Goal: Task Accomplishment & Management: Use online tool/utility

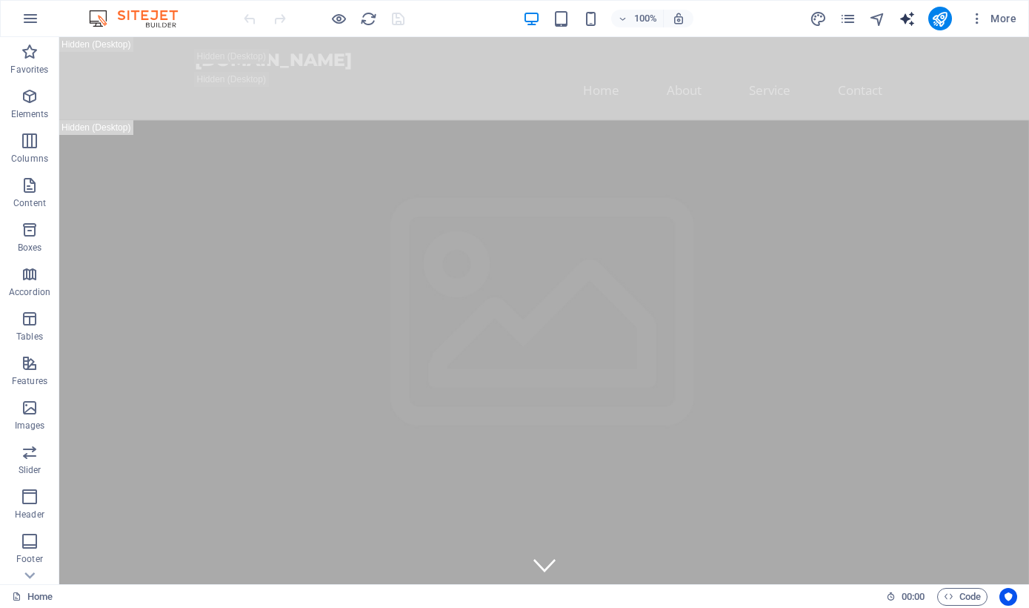
click at [901, 21] on icon "text_generator" at bounding box center [907, 18] width 17 height 17
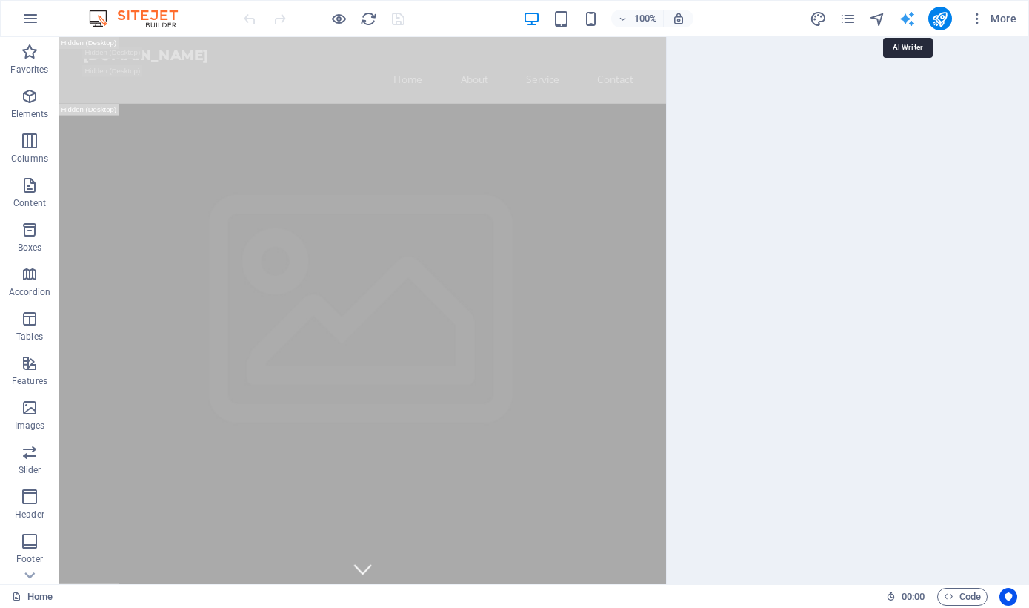
select select "English"
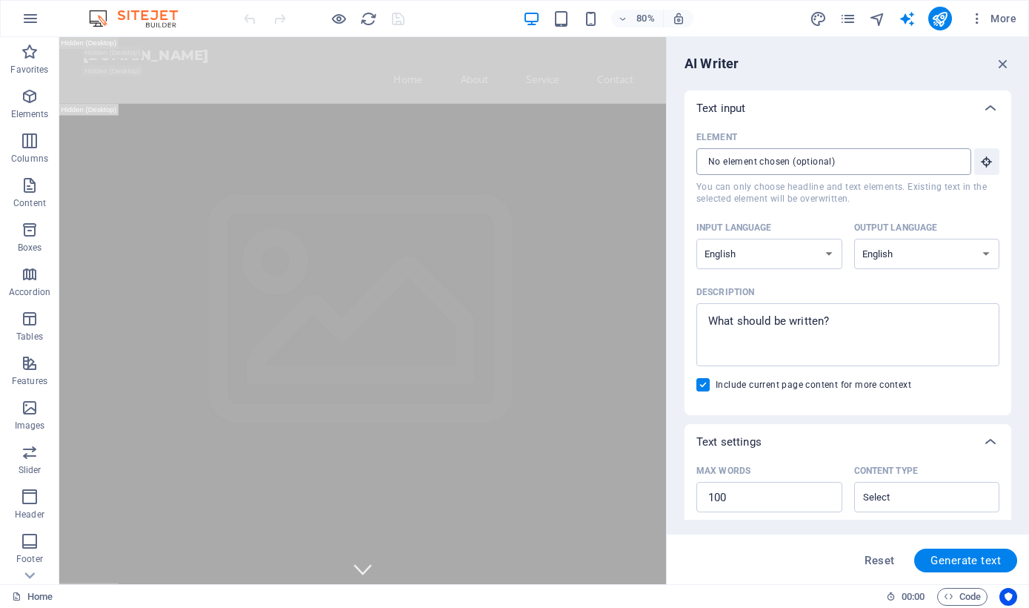
click at [864, 161] on input "Element ​ You can only choose headline and text elements. Existing text in the …" at bounding box center [829, 161] width 265 height 27
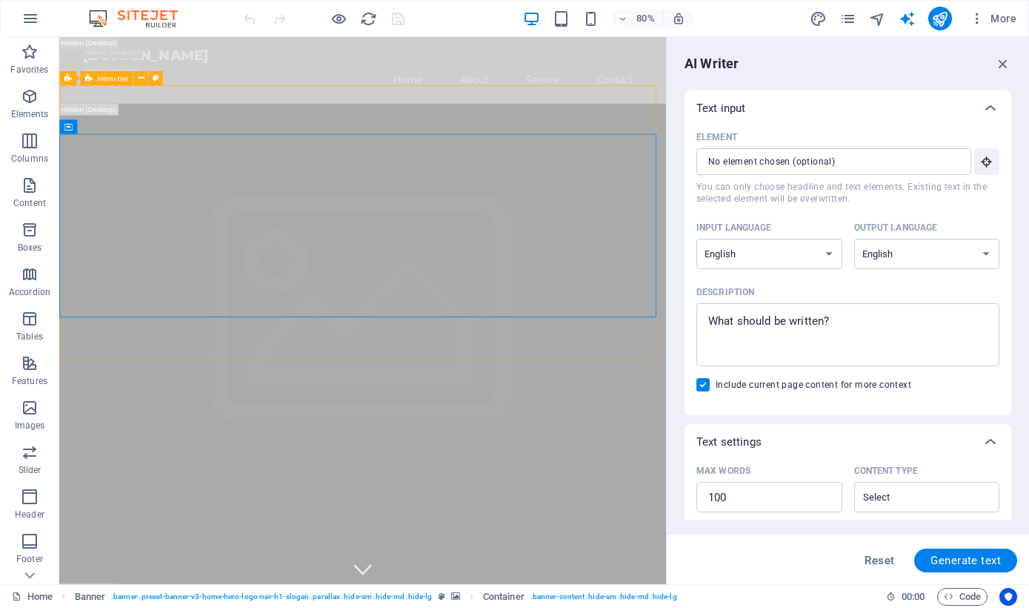
click at [117, 79] on span "Menu Bar" at bounding box center [112, 77] width 31 height 7
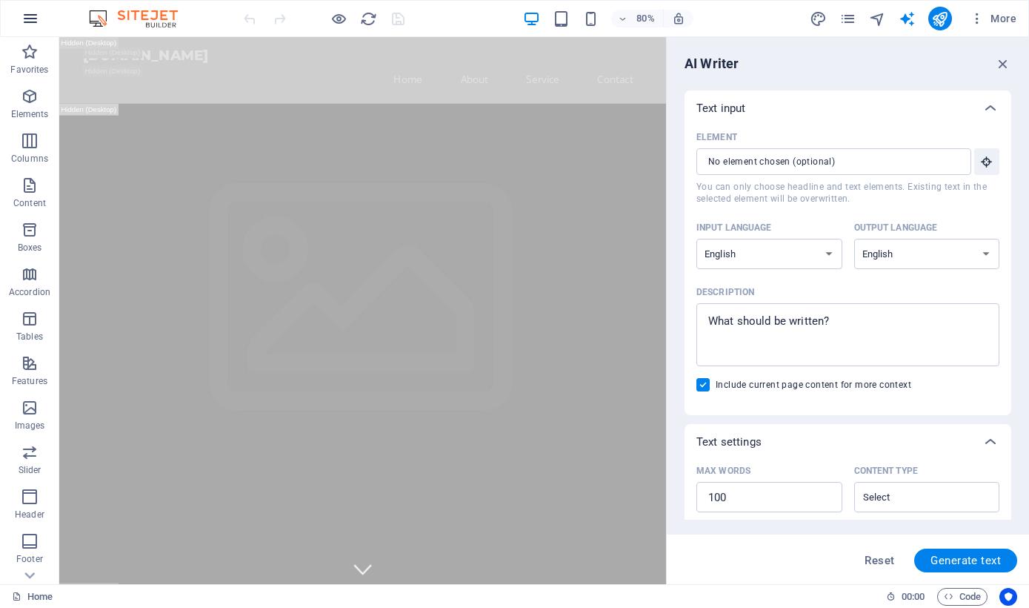
click at [30, 24] on icon "button" at bounding box center [30, 19] width 18 height 18
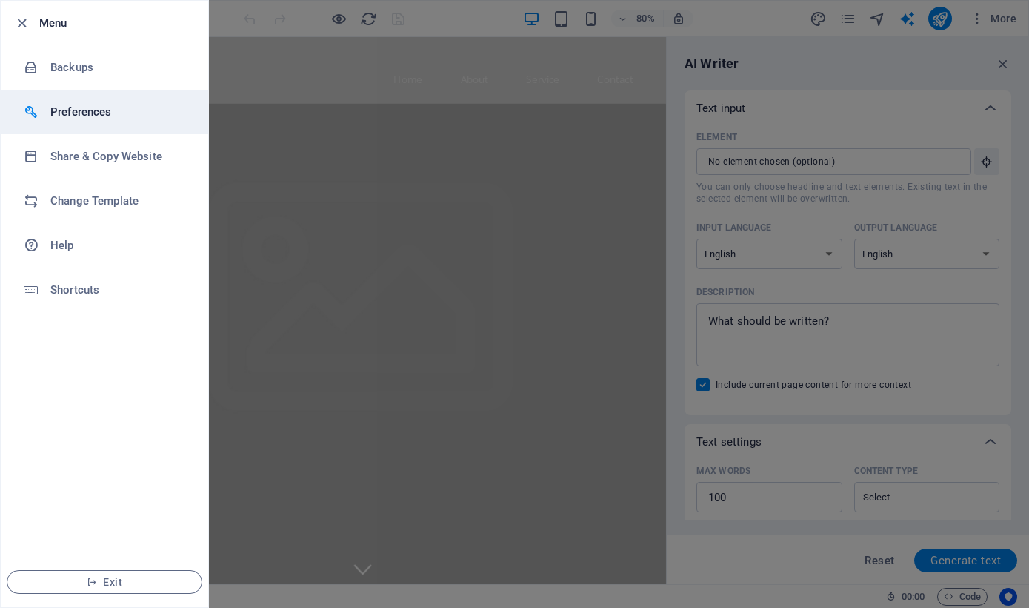
drag, startPoint x: 177, startPoint y: 106, endPoint x: 204, endPoint y: 106, distance: 26.7
click at [184, 106] on h6 "Preferences" at bounding box center [118, 112] width 137 height 18
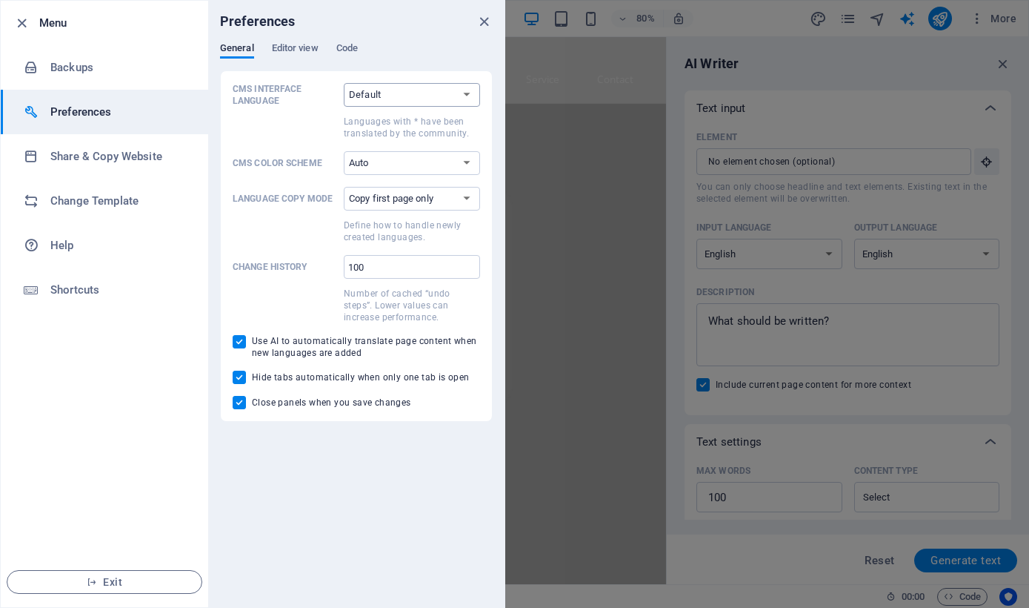
click at [344, 83] on select "Default Deutsch English Español Suomi* Français Magyar Italiano Nederlands Pols…" at bounding box center [412, 95] width 136 height 24
click at [459, 93] on select "Default Deutsch English Español Suomi* Français Magyar Italiano Nederlands Pols…" at bounding box center [412, 95] width 136 height 24
click at [480, 21] on icon "close" at bounding box center [484, 21] width 17 height 17
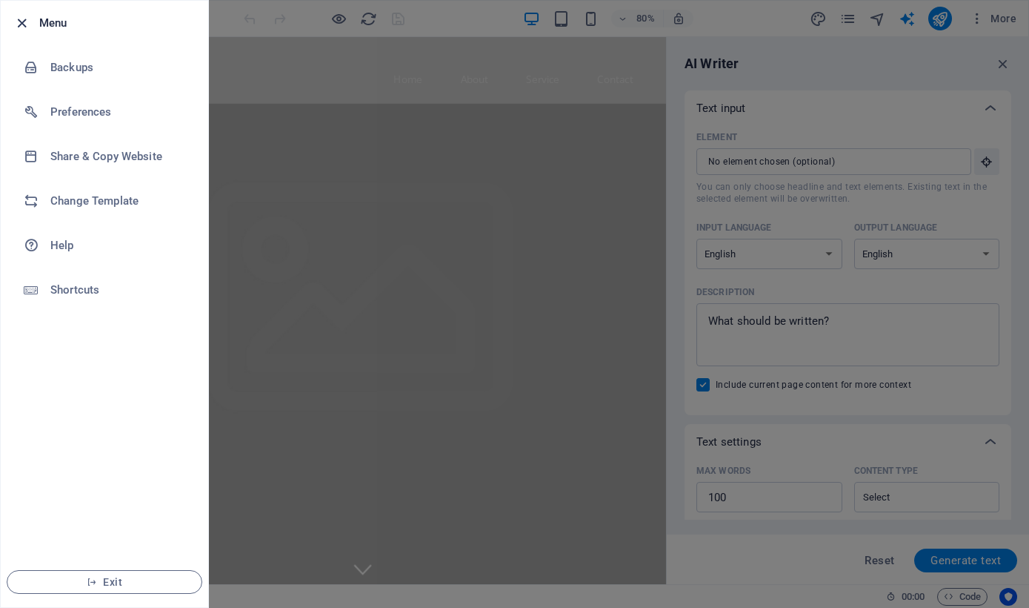
click at [22, 22] on icon "button" at bounding box center [21, 23] width 17 height 17
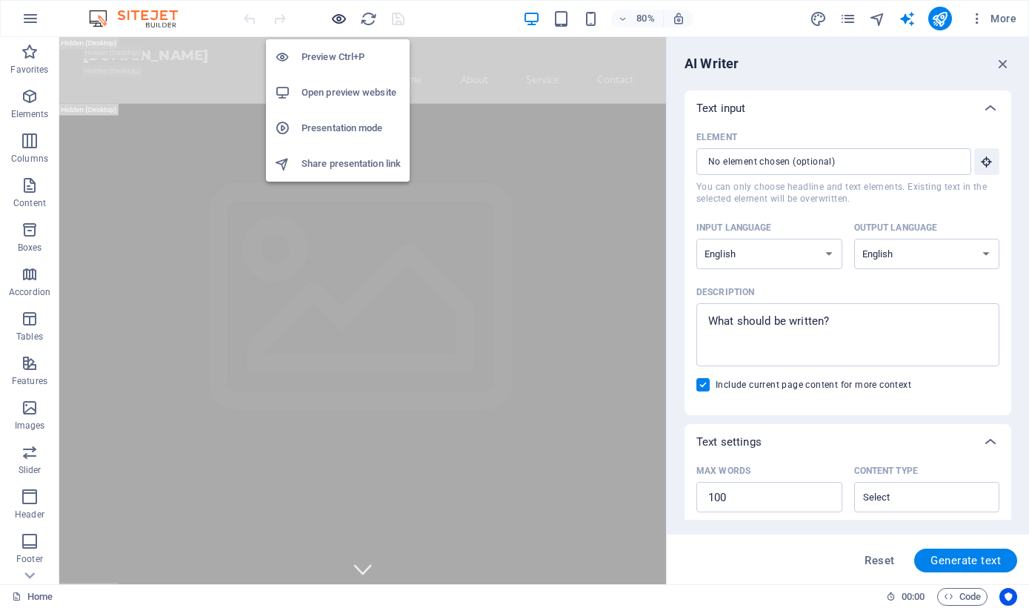
click at [342, 18] on icon "button" at bounding box center [339, 18] width 17 height 17
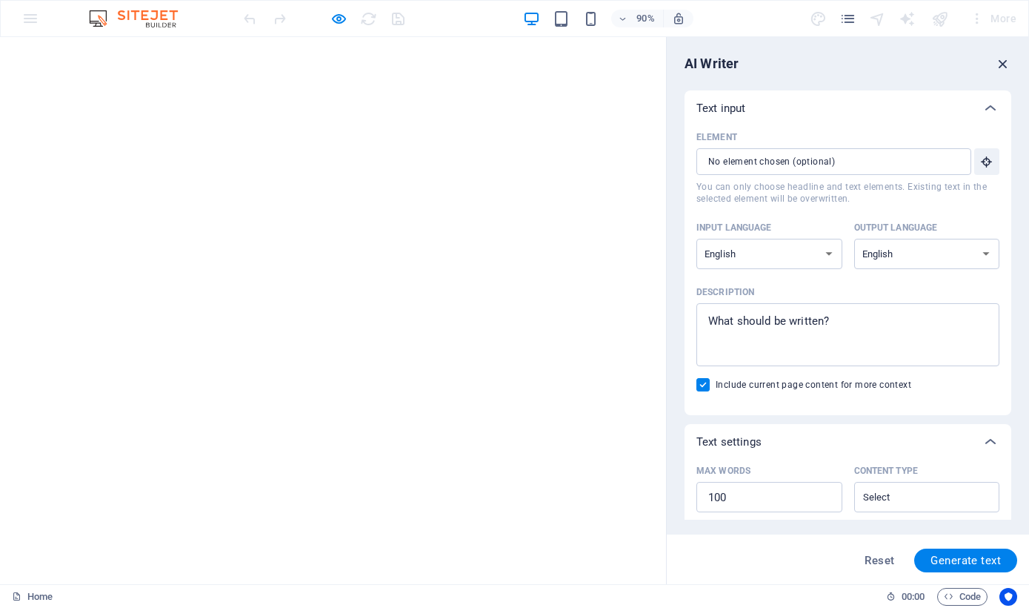
click at [1006, 63] on icon "button" at bounding box center [1003, 64] width 16 height 16
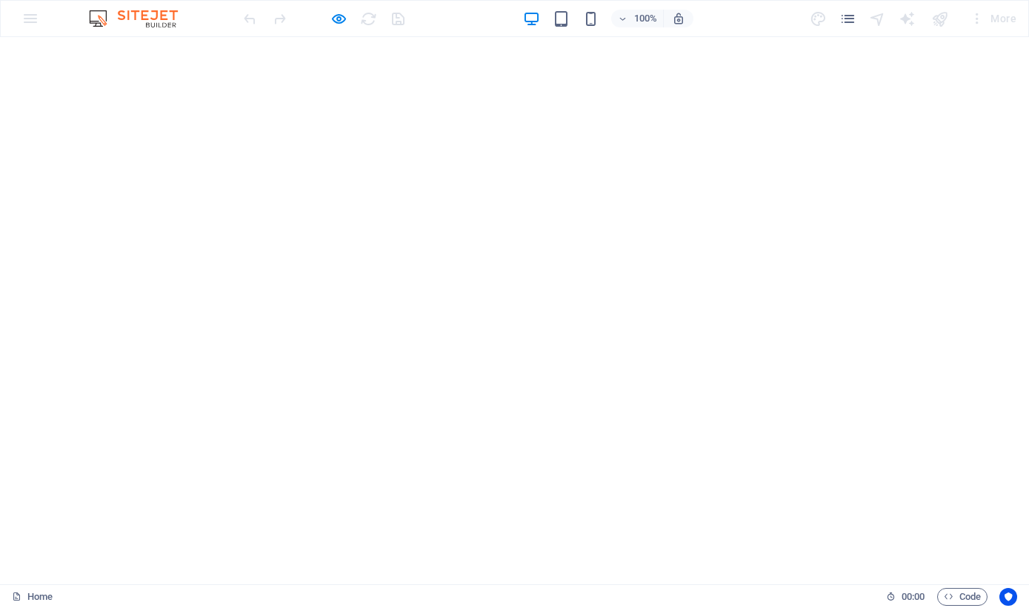
click at [881, 15] on div at bounding box center [878, 19] width 18 height 18
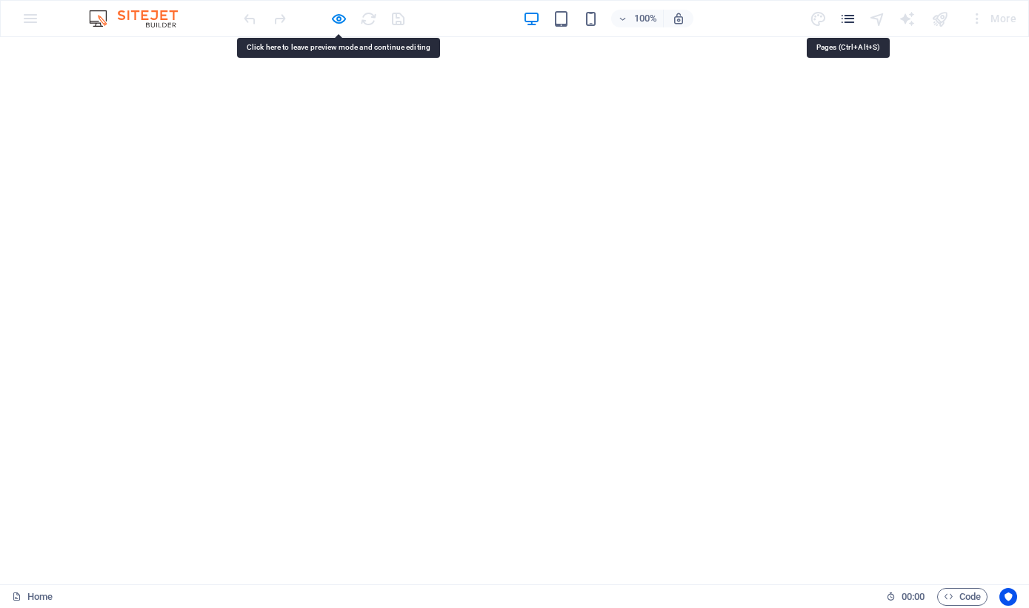
click at [846, 19] on icon "pages" at bounding box center [848, 18] width 17 height 17
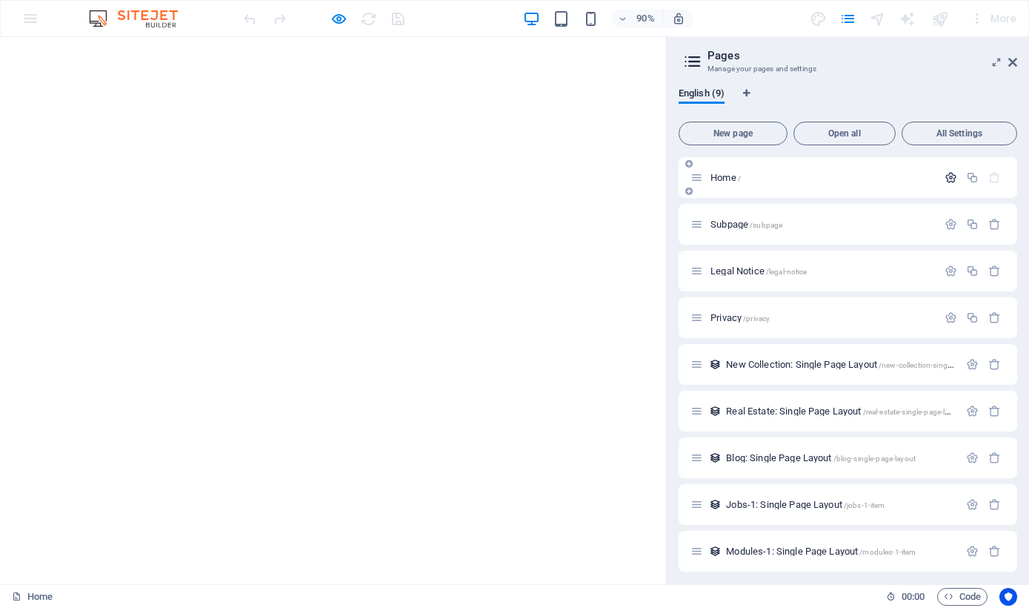
click at [945, 180] on icon "button" at bounding box center [951, 177] width 13 height 13
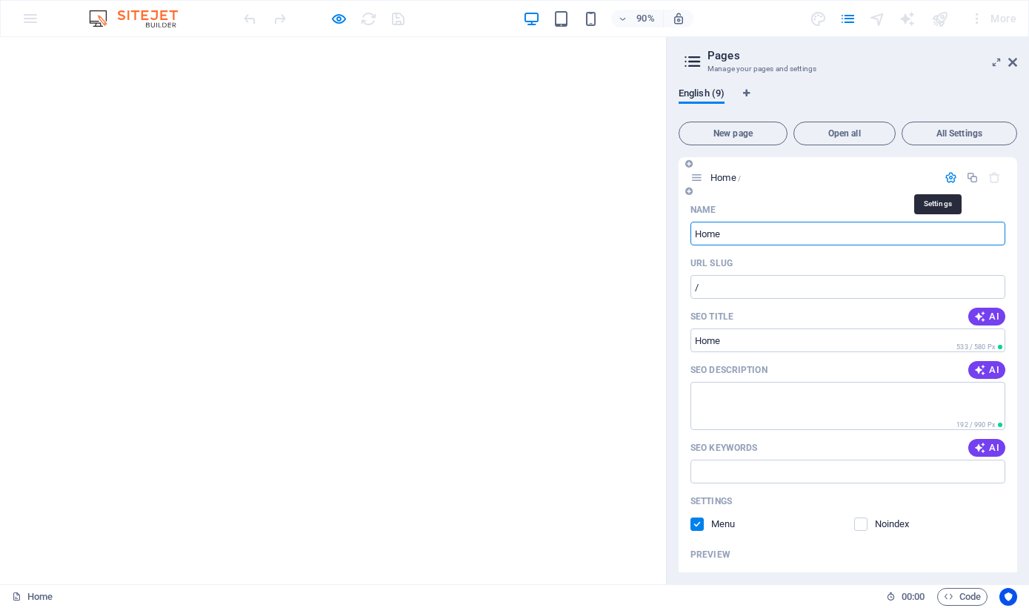
click at [945, 180] on icon "button" at bounding box center [951, 177] width 13 height 13
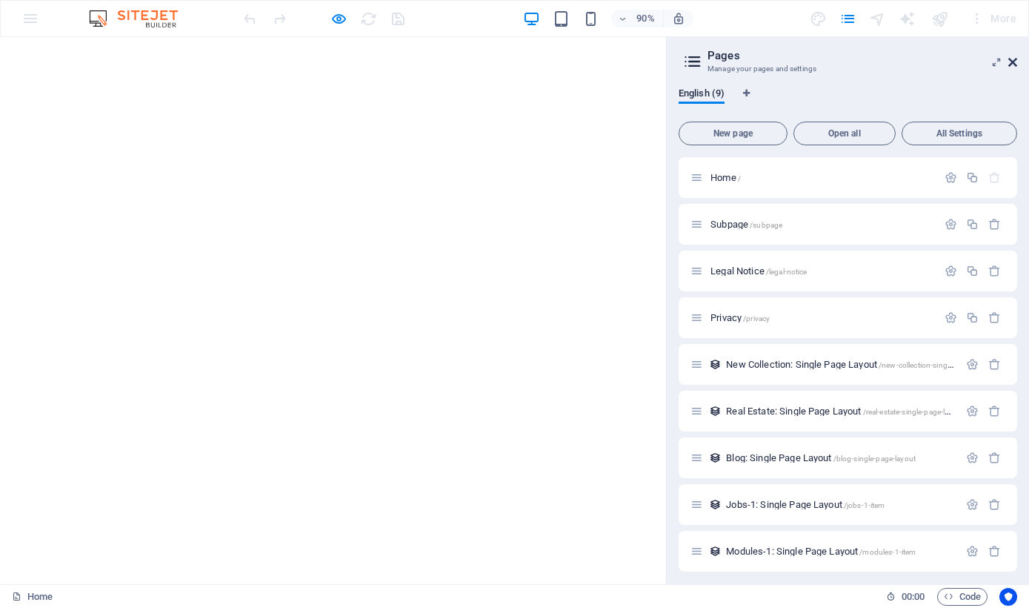
click at [1017, 63] on aside "Pages Manage your pages and settings English (9) New page Open all All Settings…" at bounding box center [847, 310] width 363 height 547
click at [1015, 63] on icon at bounding box center [1013, 62] width 9 height 12
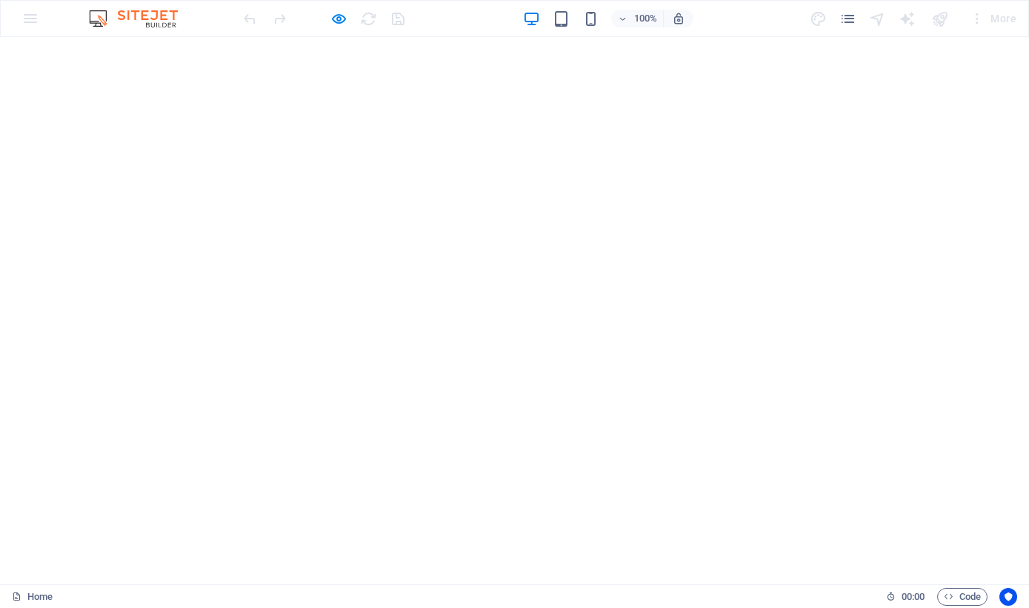
click at [905, 21] on div at bounding box center [908, 19] width 18 height 18
click at [906, 21] on div at bounding box center [908, 19] width 18 height 18
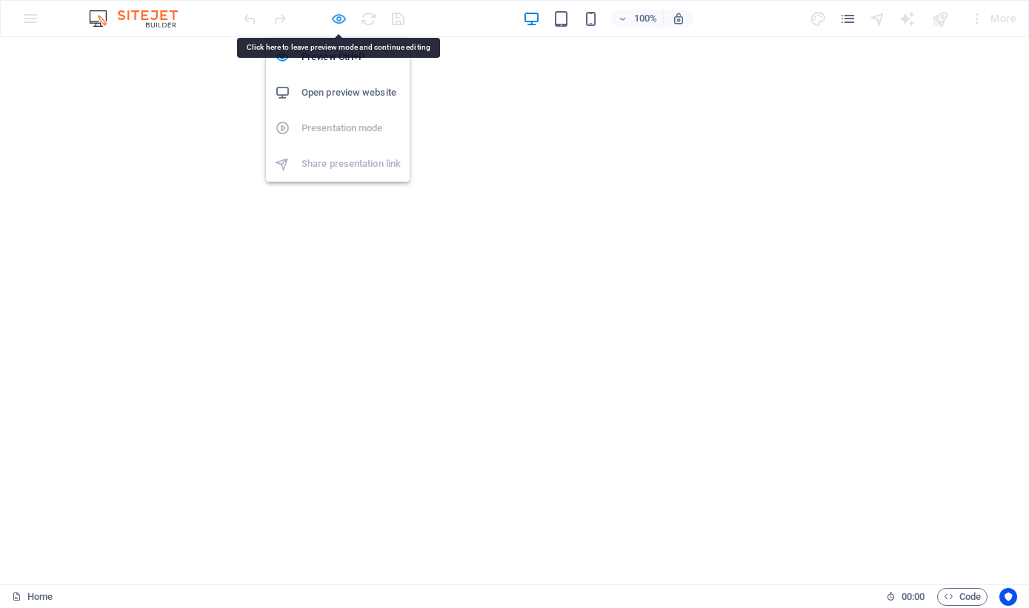
click at [339, 22] on icon "button" at bounding box center [339, 18] width 17 height 17
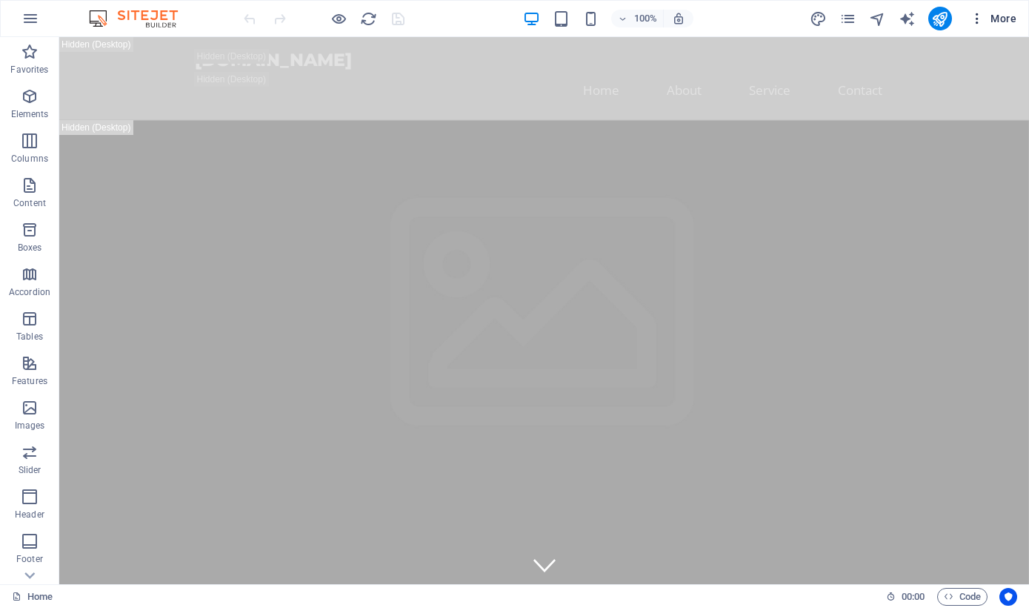
click at [967, 22] on button "More" at bounding box center [993, 19] width 59 height 24
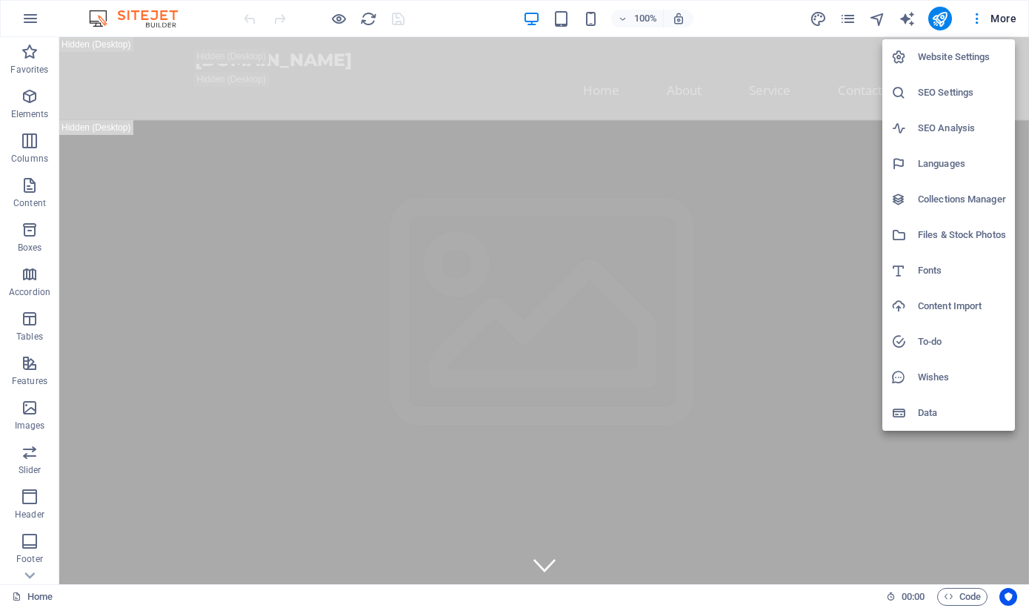
click at [826, 393] on div at bounding box center [514, 304] width 1029 height 608
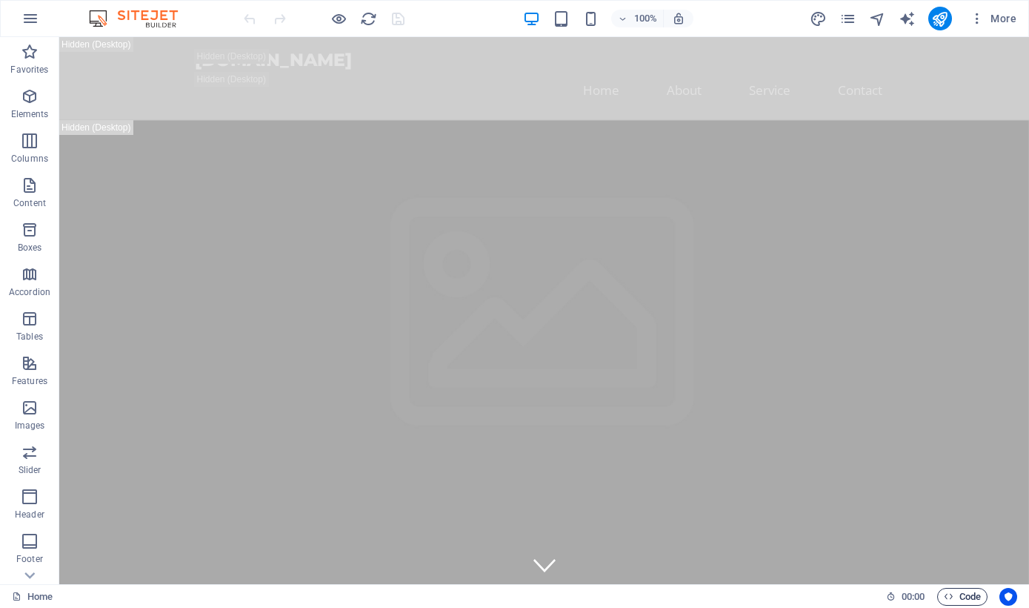
click at [952, 593] on icon "button" at bounding box center [949, 596] width 10 height 10
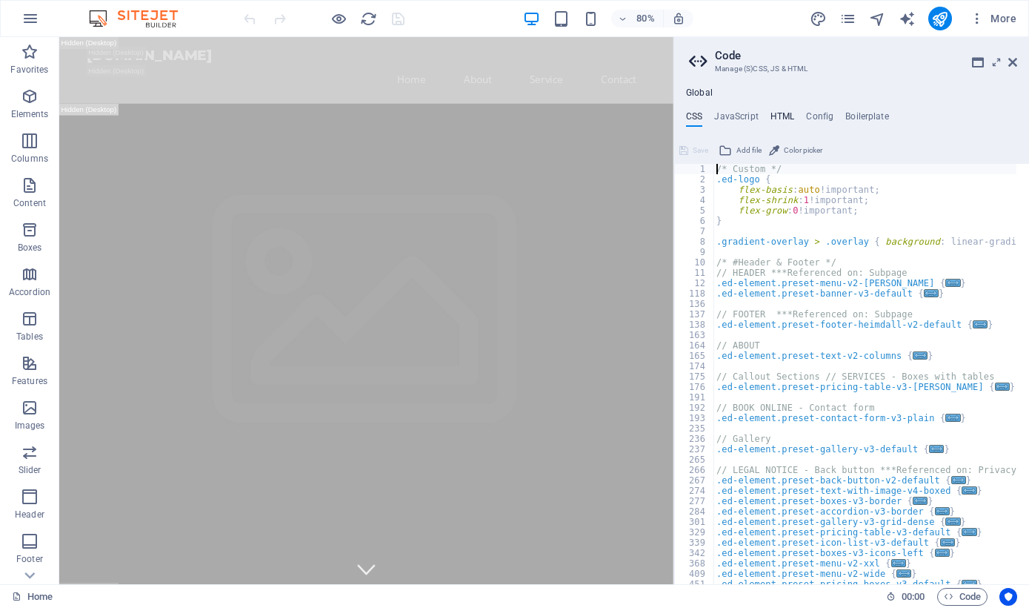
click at [792, 115] on h4 "HTML" at bounding box center [783, 119] width 24 height 16
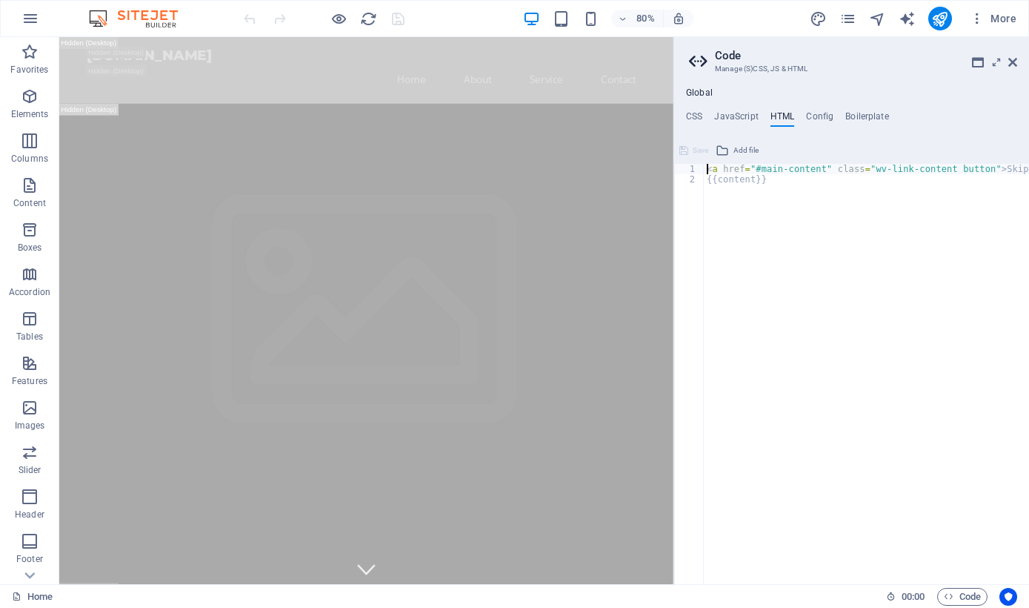
type textarea "<a href="#main-content" class="wv-link-content button">Skip to main content</a>"
click at [821, 116] on h4 "Config" at bounding box center [819, 119] width 27 height 16
type textarea "$color-background: #ffffff;"
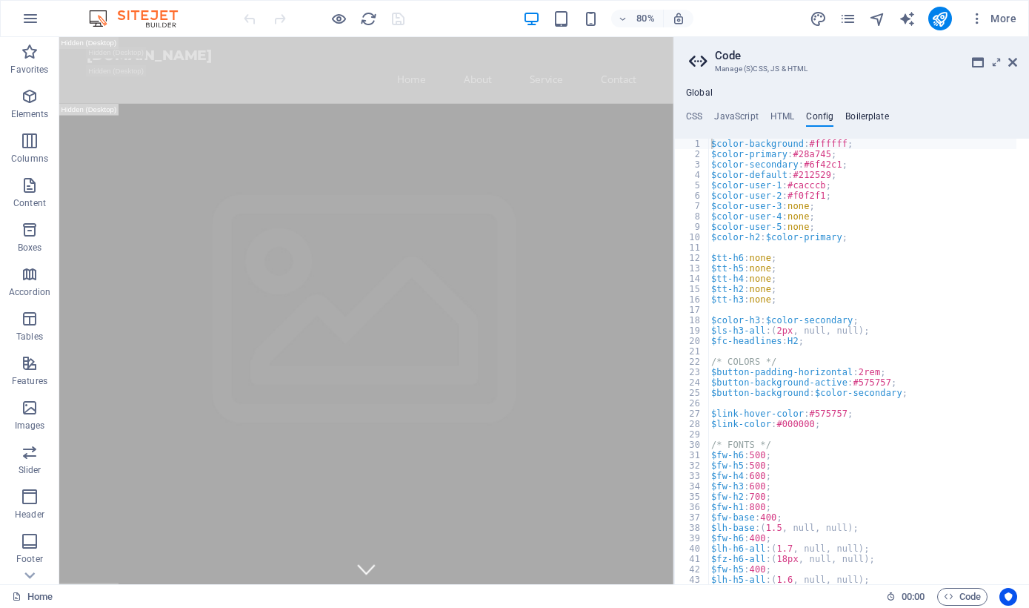
click at [876, 122] on h4 "Boilerplate" at bounding box center [868, 119] width 44 height 16
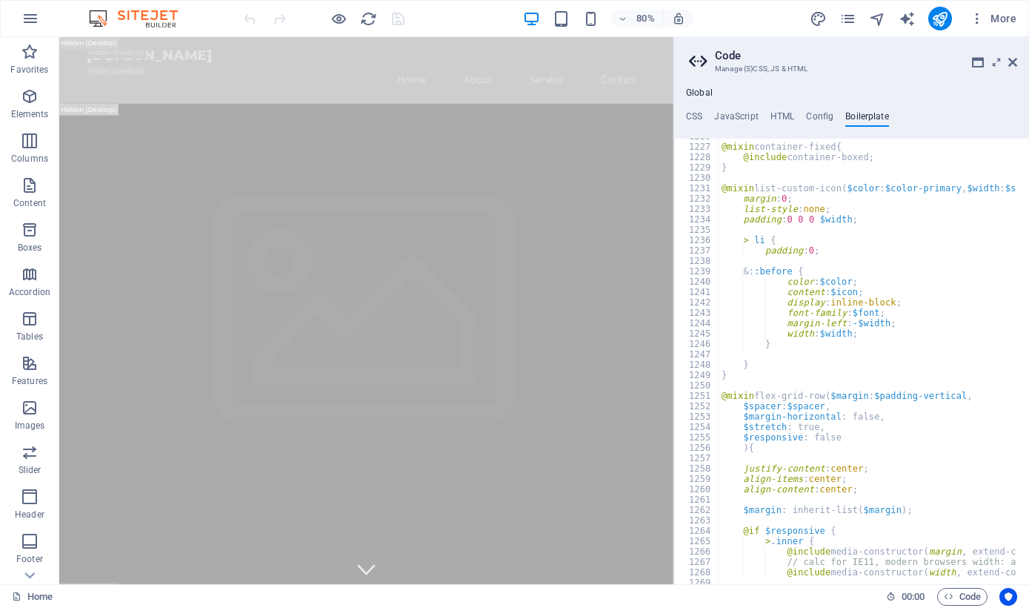
scroll to position [7504, 0]
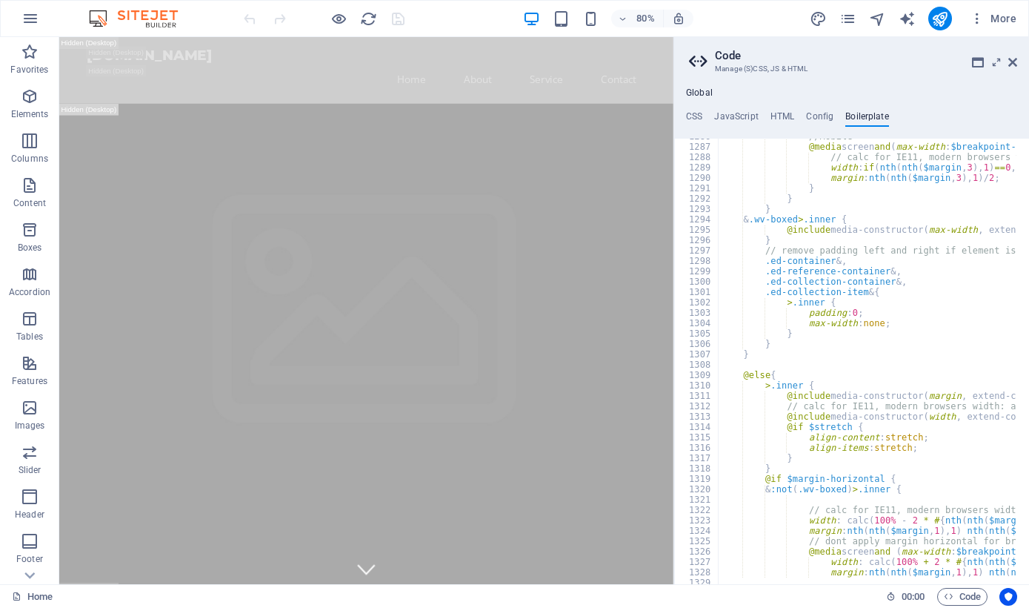
click at [708, 115] on ul "CSS JavaScript HTML Config Boilerplate" at bounding box center [851, 119] width 355 height 16
click at [705, 115] on ul "CSS JavaScript HTML Config Boilerplate" at bounding box center [851, 119] width 355 height 16
click at [697, 114] on h4 "CSS" at bounding box center [694, 119] width 16 height 16
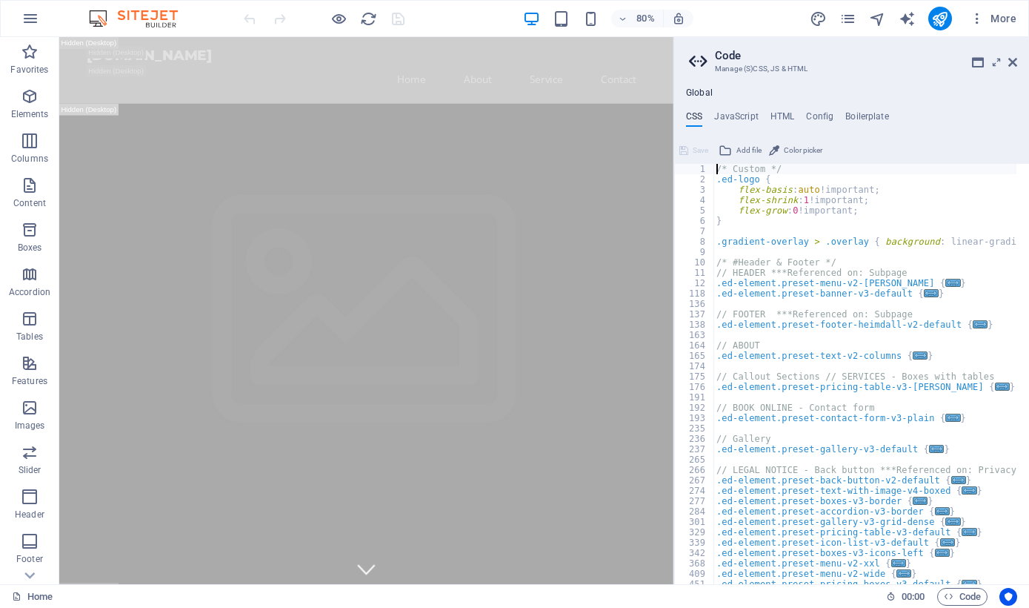
click at [704, 91] on h4 "Global" at bounding box center [699, 93] width 27 height 12
click at [1014, 59] on icon at bounding box center [1013, 62] width 9 height 12
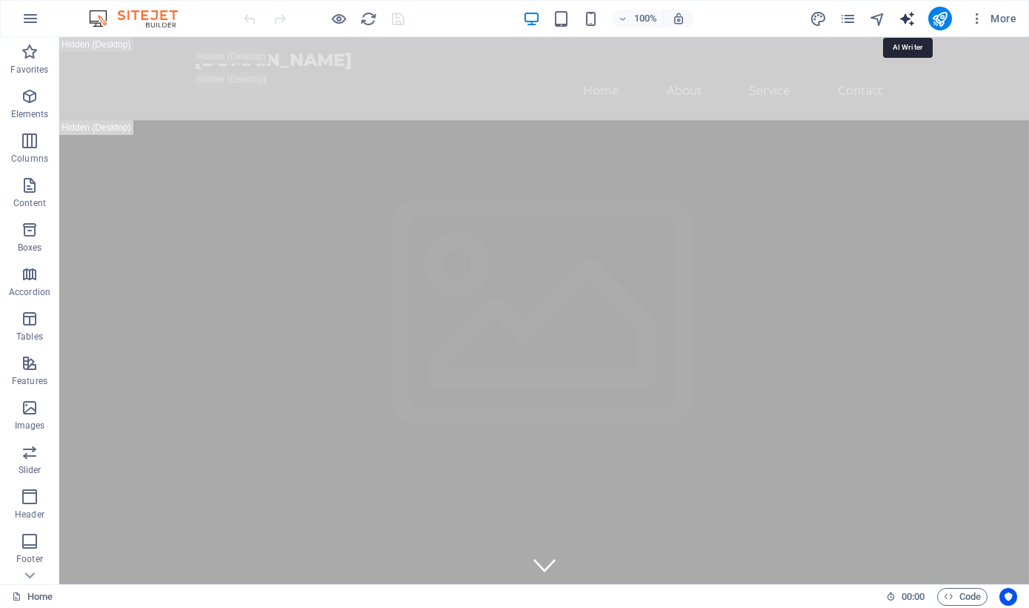
click at [911, 22] on icon "text_generator" at bounding box center [907, 18] width 17 height 17
select select "English"
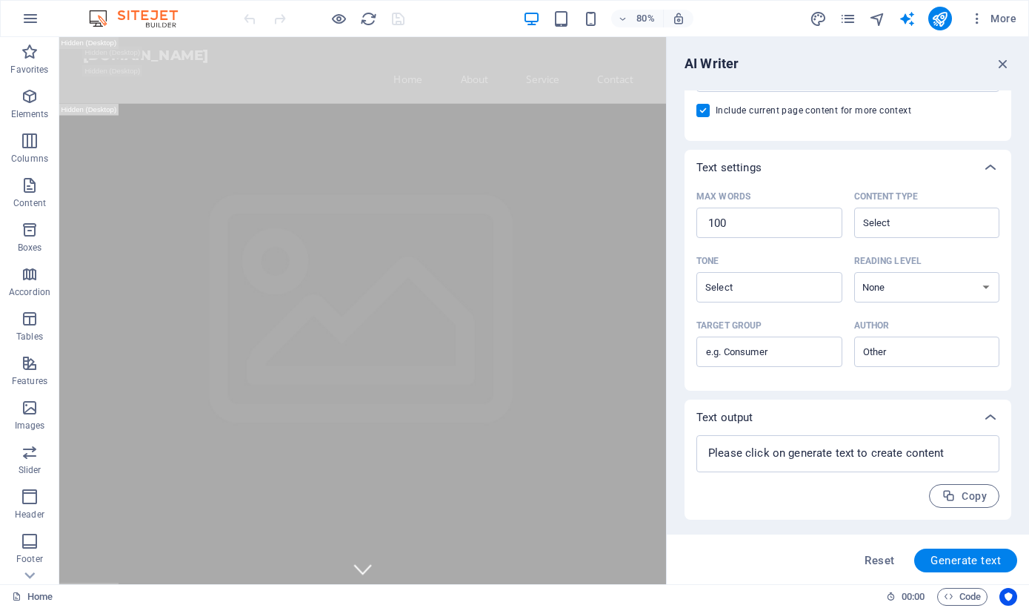
scroll to position [0, 0]
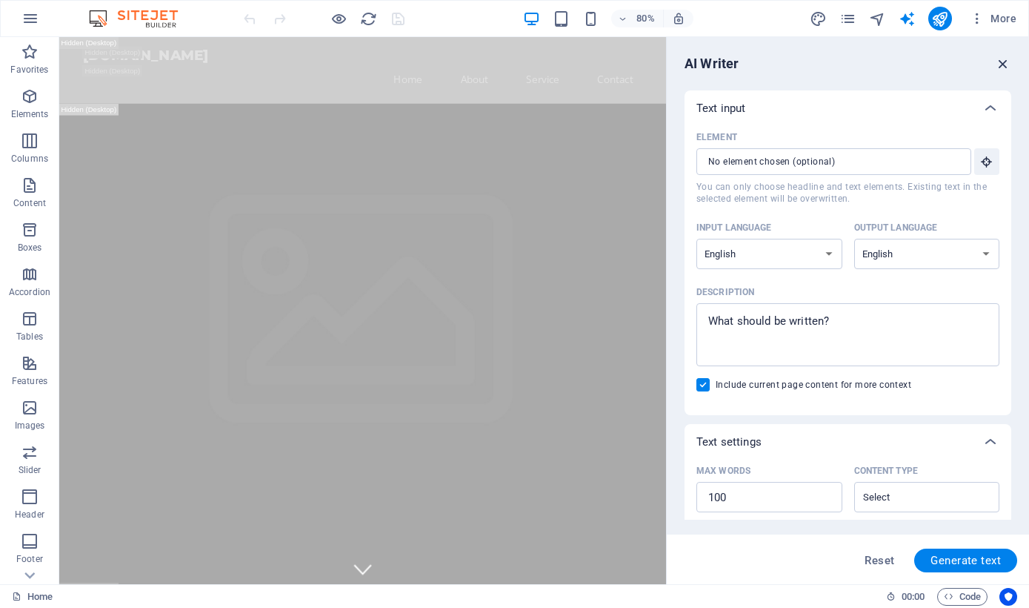
click at [1008, 62] on icon "button" at bounding box center [1003, 64] width 16 height 16
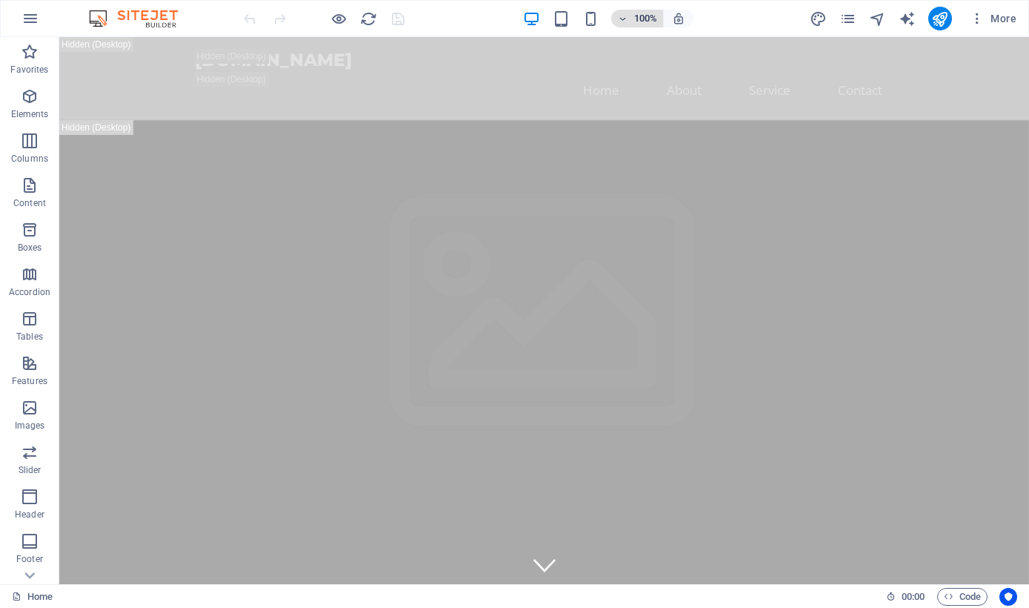
click at [642, 15] on h6 "100%" at bounding box center [646, 19] width 24 height 18
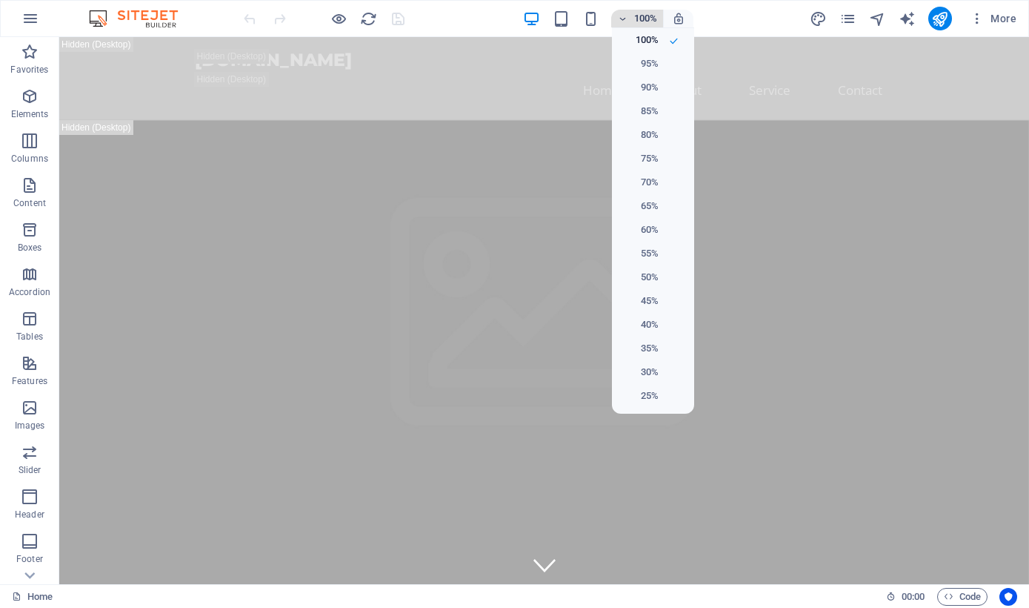
click at [642, 15] on div at bounding box center [514, 304] width 1029 height 608
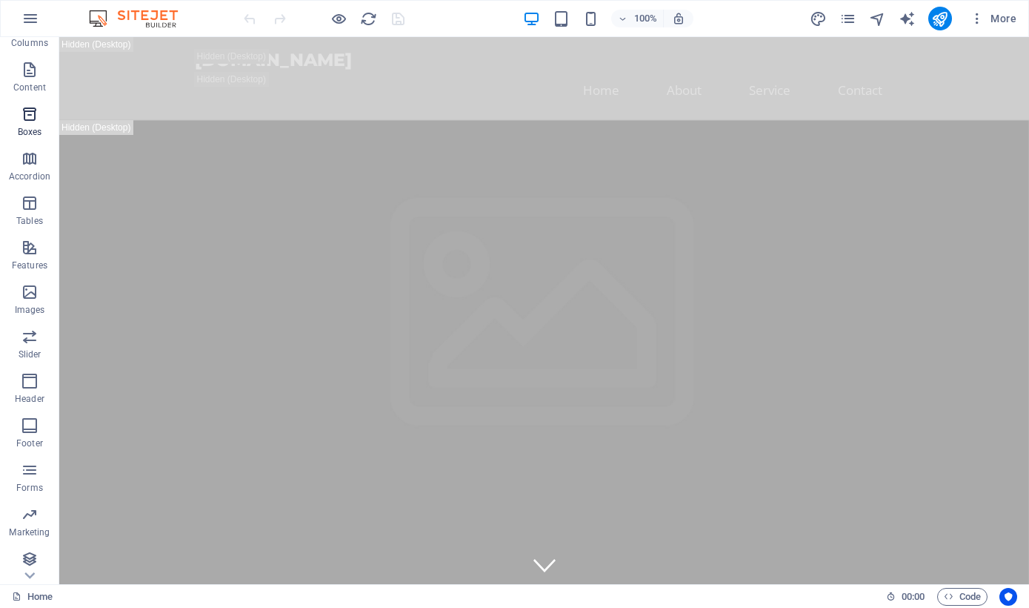
scroll to position [120, 0]
click at [14, 27] on div "100% More" at bounding box center [515, 19] width 1028 height 36
click at [22, 25] on icon "button" at bounding box center [30, 19] width 18 height 18
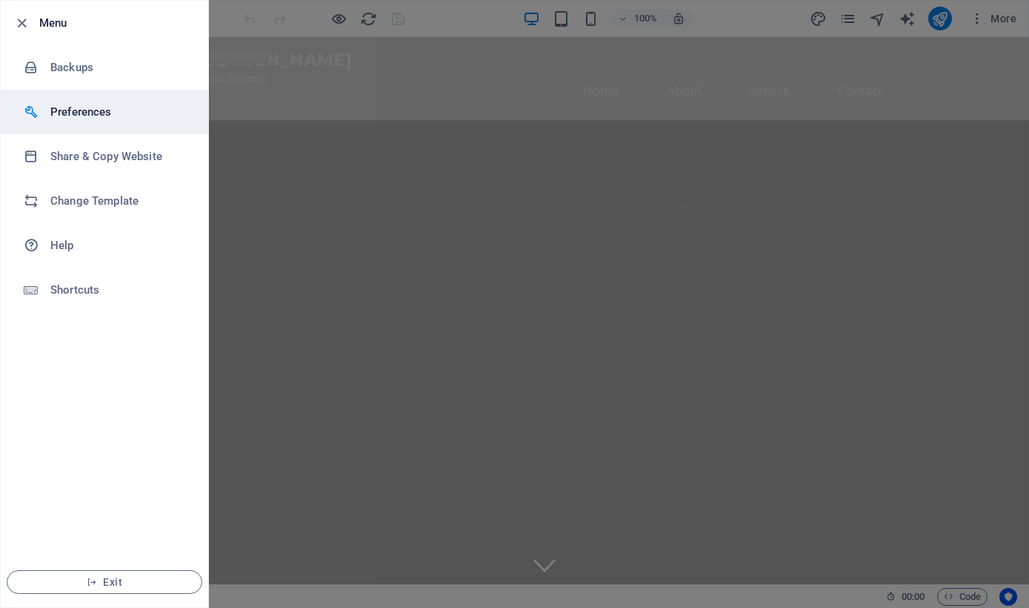
click at [108, 118] on h6 "Preferences" at bounding box center [118, 112] width 137 height 18
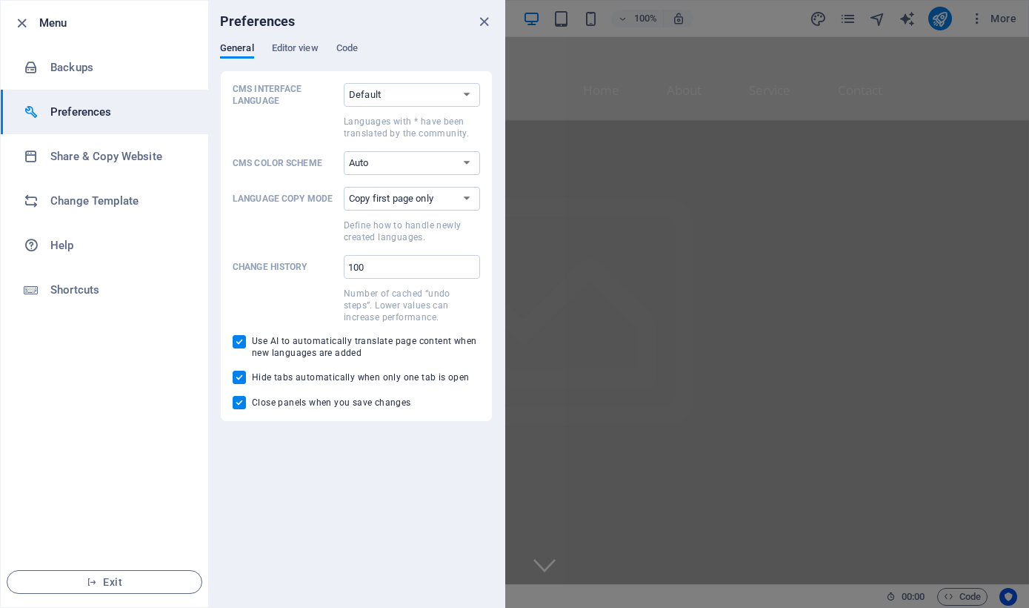
click at [345, 41] on div "Preferences" at bounding box center [356, 22] width 296 height 42
click at [348, 45] on span "Code" at bounding box center [346, 49] width 21 height 21
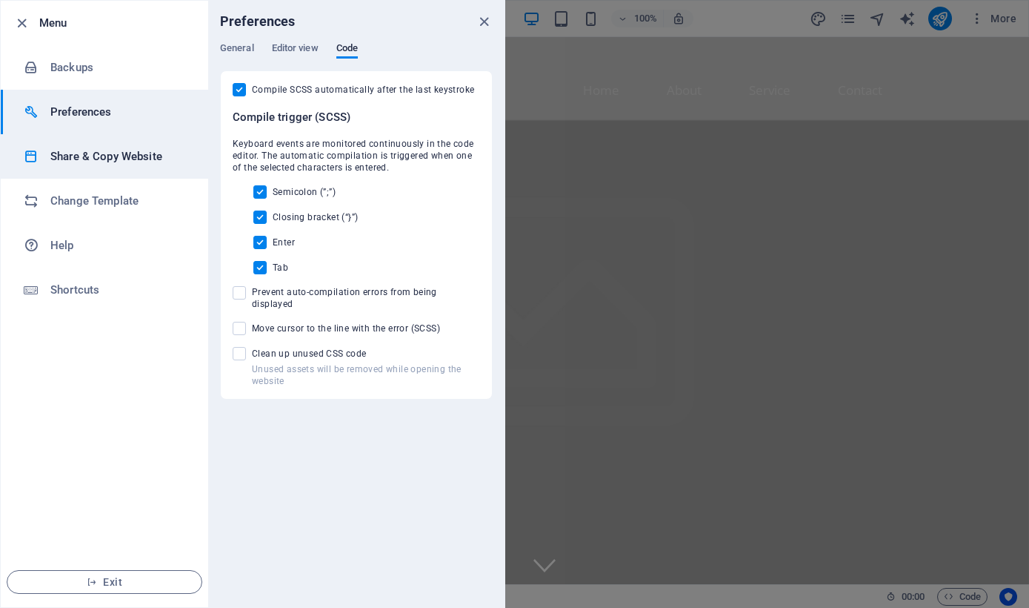
click at [93, 168] on li "Share & Copy Website" at bounding box center [105, 156] width 208 height 44
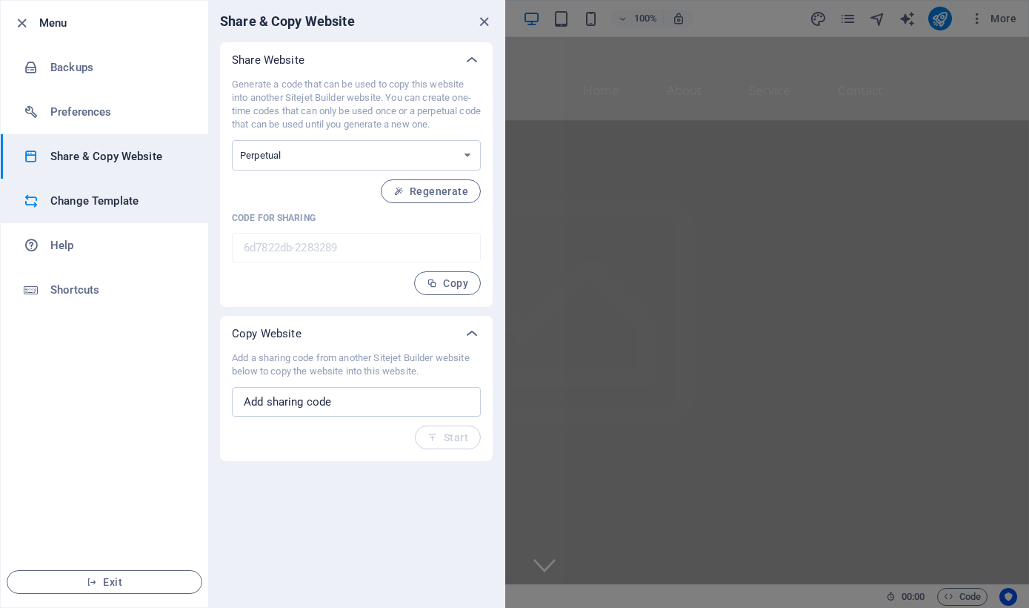
click at [134, 199] on h6 "Change Template" at bounding box center [118, 201] width 137 height 18
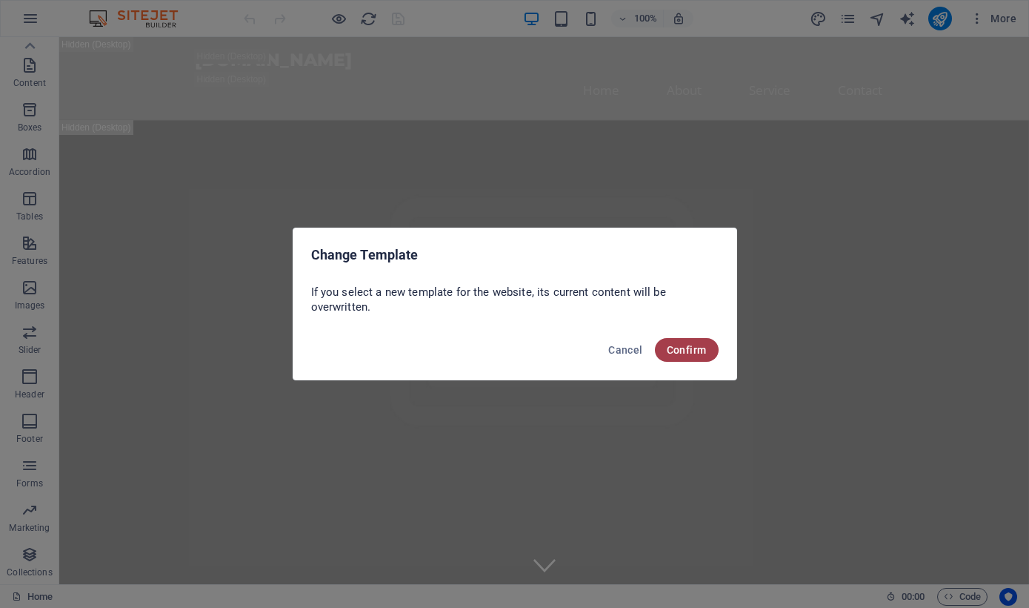
click at [691, 350] on span "Confirm" at bounding box center [687, 350] width 40 height 12
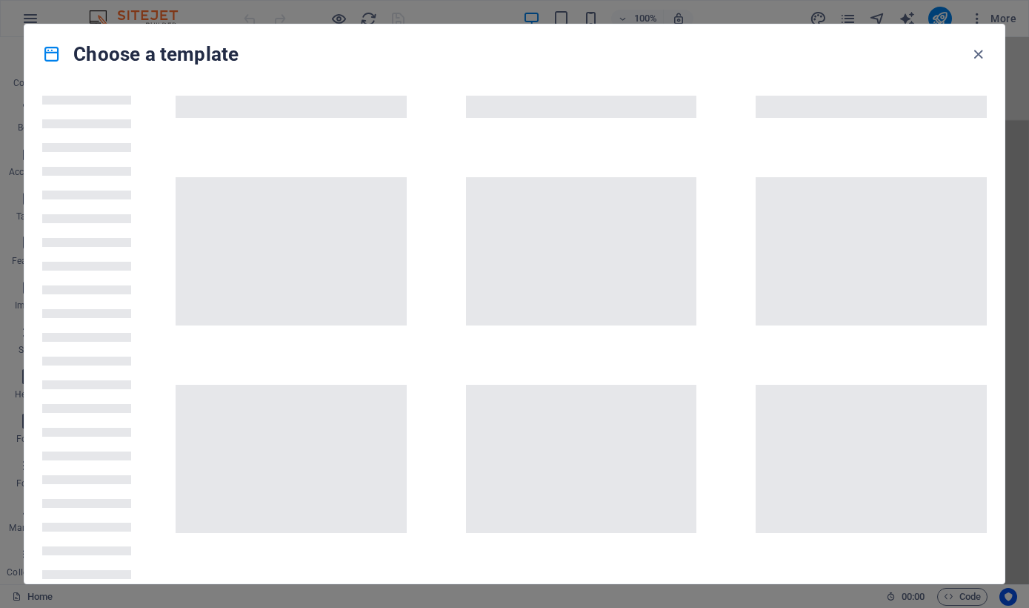
scroll to position [0, 0]
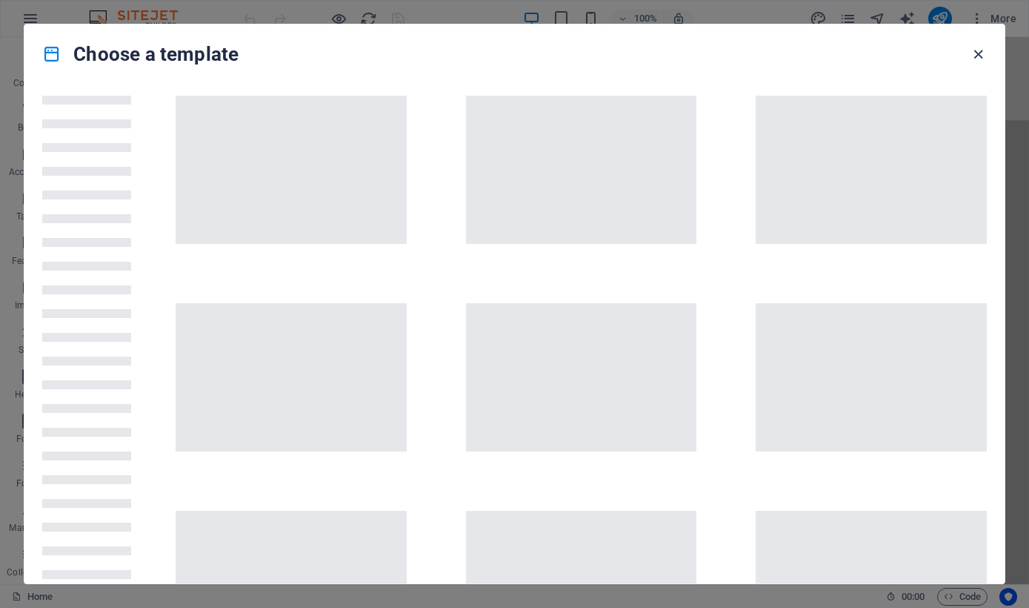
drag, startPoint x: 978, startPoint y: 53, endPoint x: 917, endPoint y: 16, distance: 70.5
click at [978, 53] on icon "button" at bounding box center [978, 54] width 17 height 17
